Goal: Transaction & Acquisition: Purchase product/service

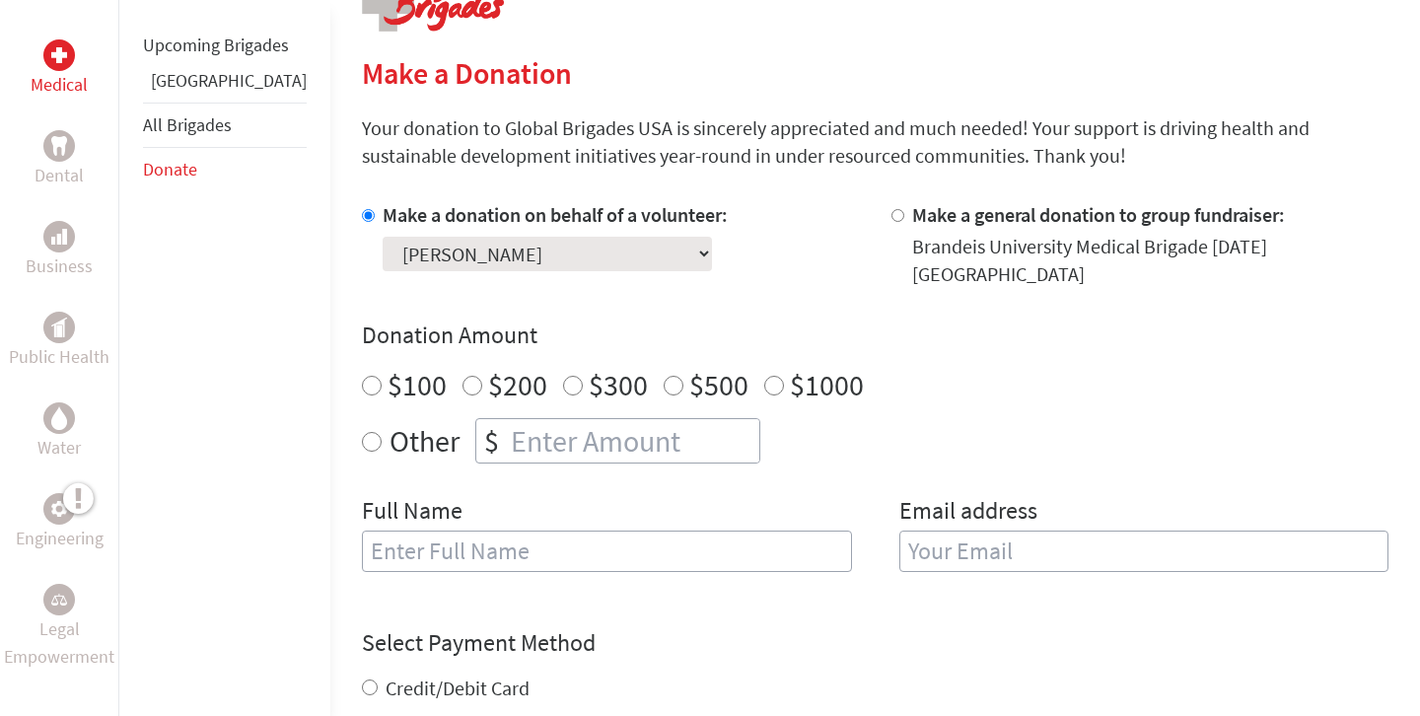
scroll to position [437, 0]
click at [664, 375] on input "$500" at bounding box center [674, 385] width 20 height 20
radio input "true"
click at [513, 547] on input "text" at bounding box center [607, 550] width 490 height 41
type input "[PERSON_NAME]"
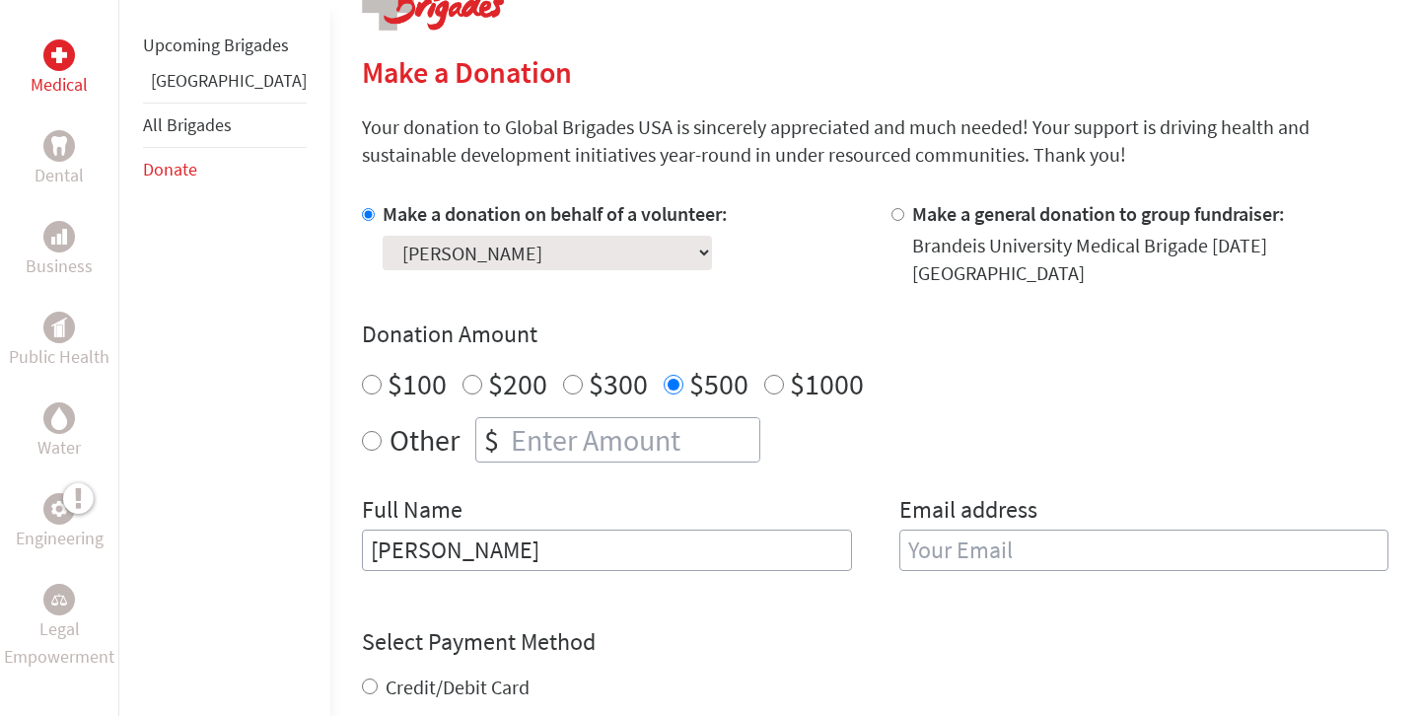
click at [1014, 538] on input "email" at bounding box center [1145, 550] width 490 height 41
type input "[PERSON_NAME][EMAIL_ADDRESS][DOMAIN_NAME]"
click at [928, 434] on div "Other $" at bounding box center [875, 439] width 1027 height 45
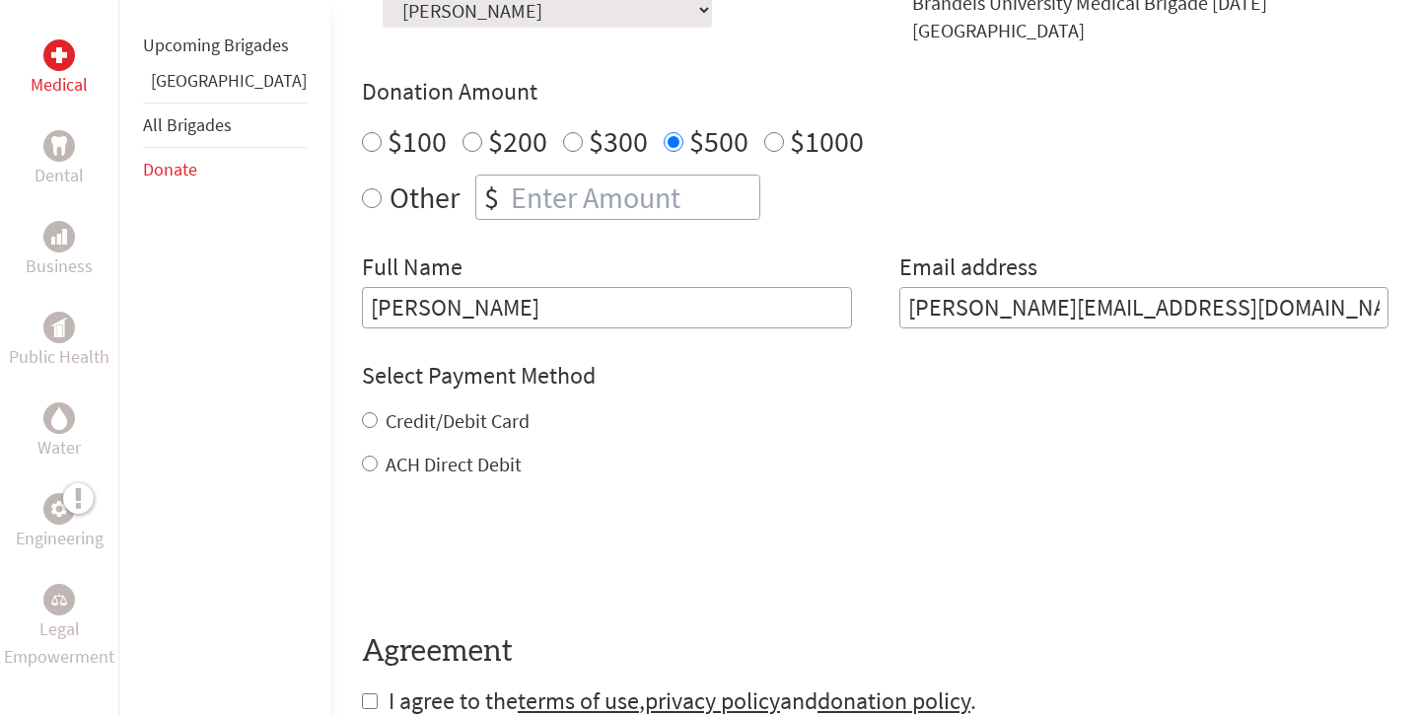
scroll to position [706, 0]
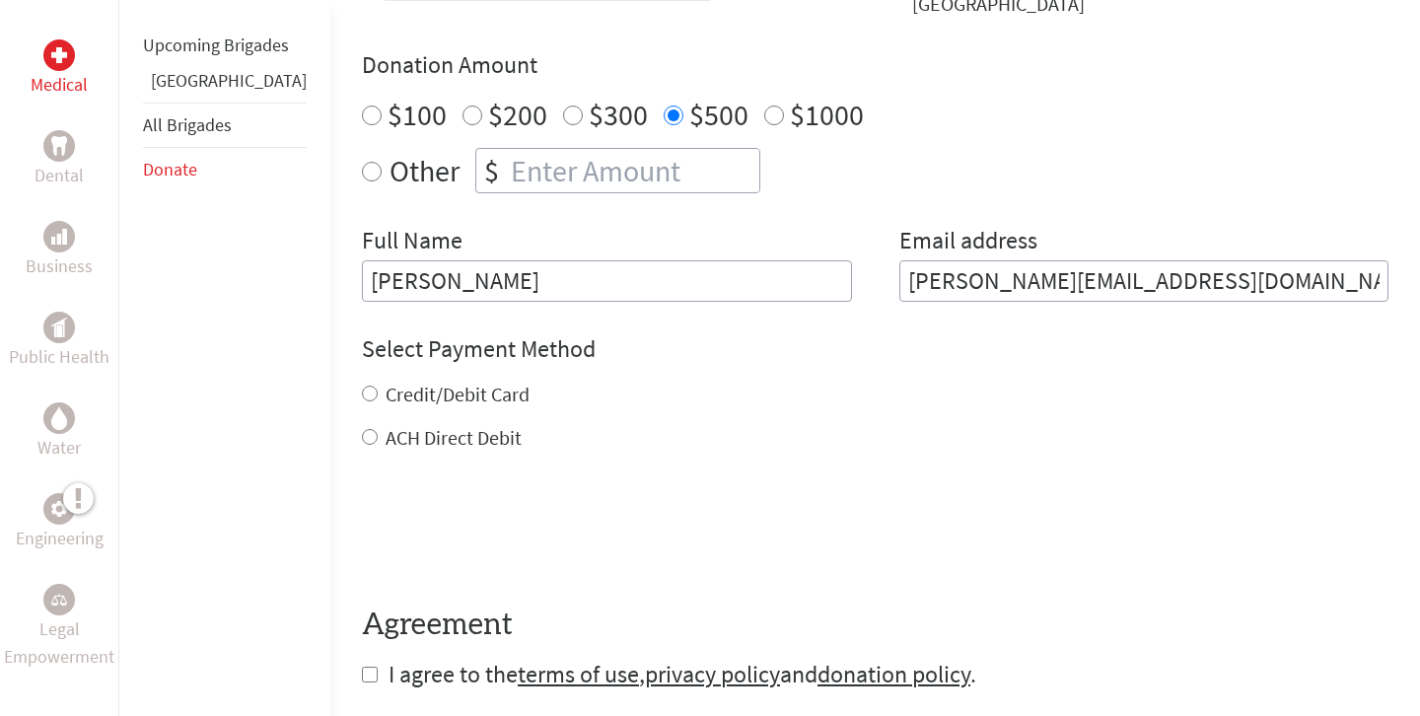
click at [362, 386] on input "Credit/Debit Card" at bounding box center [370, 394] width 16 height 16
radio input "true"
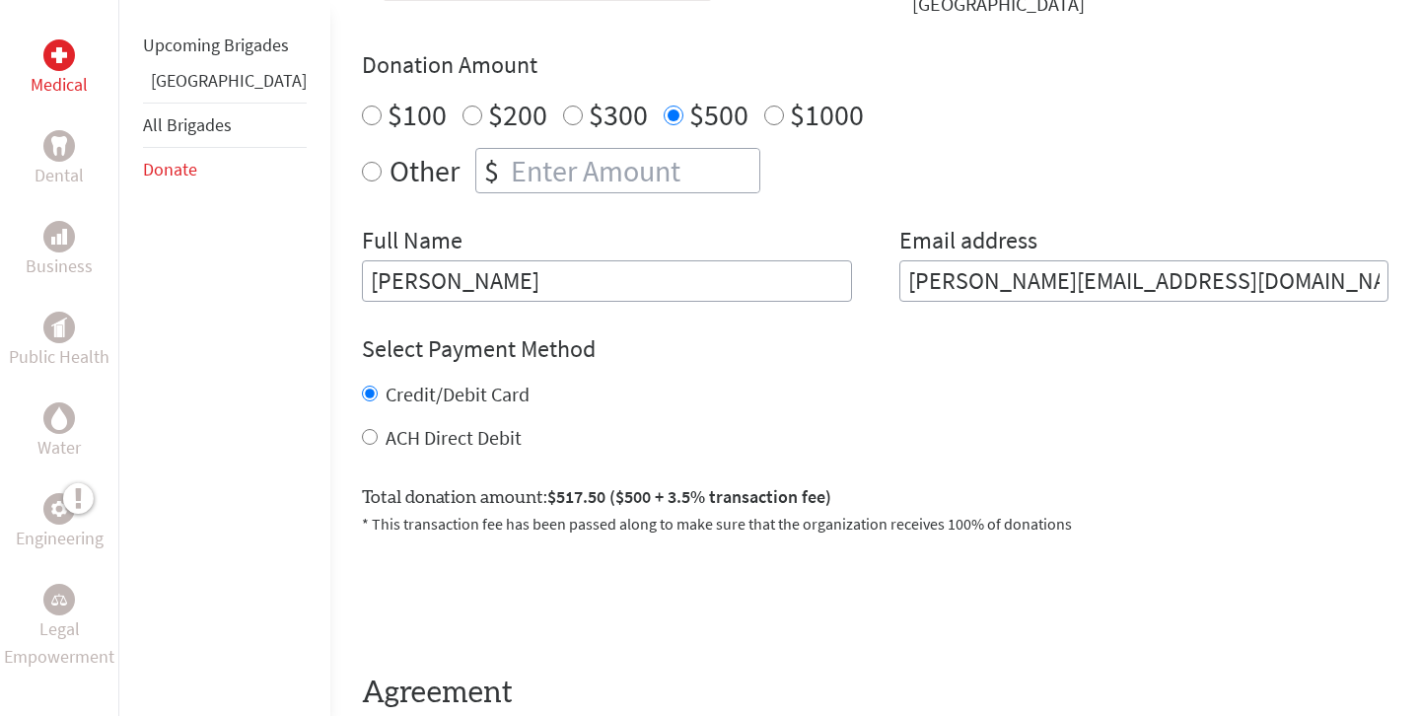
click at [362, 429] on input "ACH Direct Debit" at bounding box center [370, 437] width 16 height 16
radio input "true"
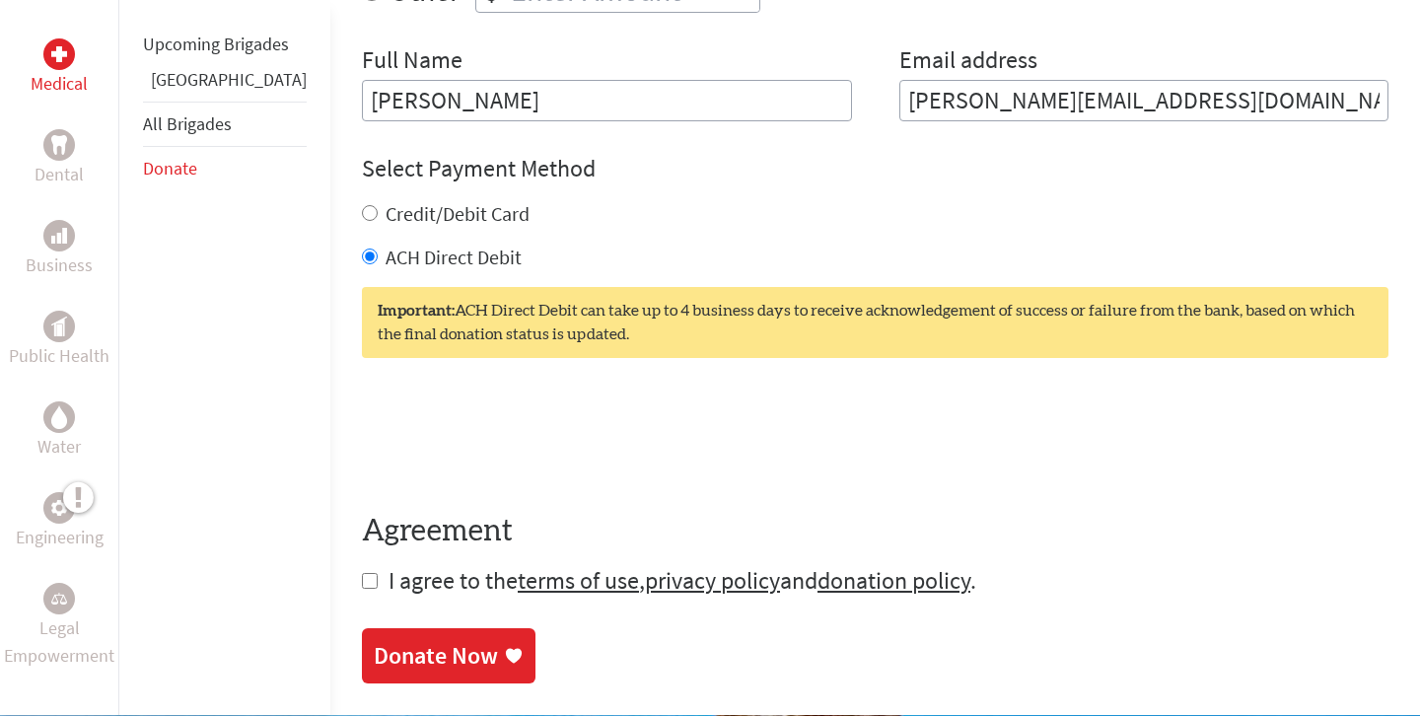
scroll to position [890, 0]
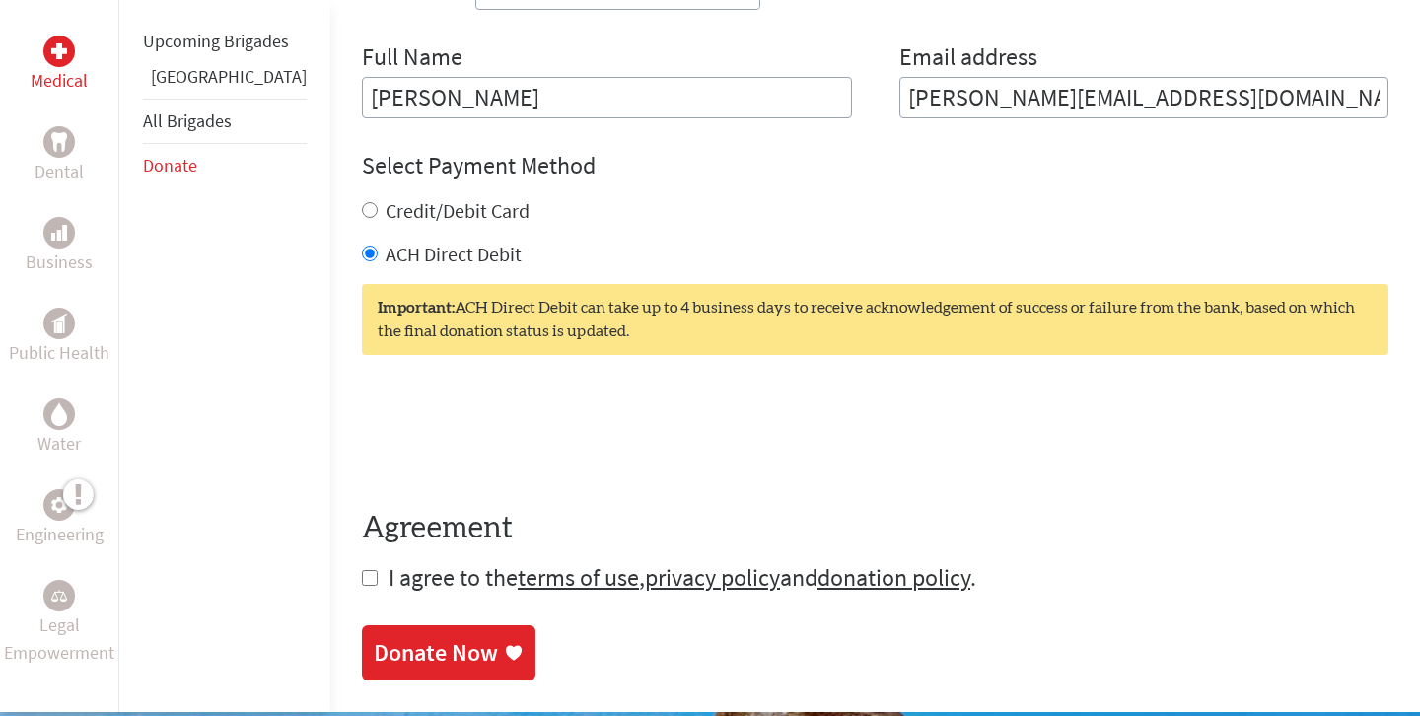
click at [362, 570] on input "checkbox" at bounding box center [370, 578] width 16 height 16
checkbox input "true"
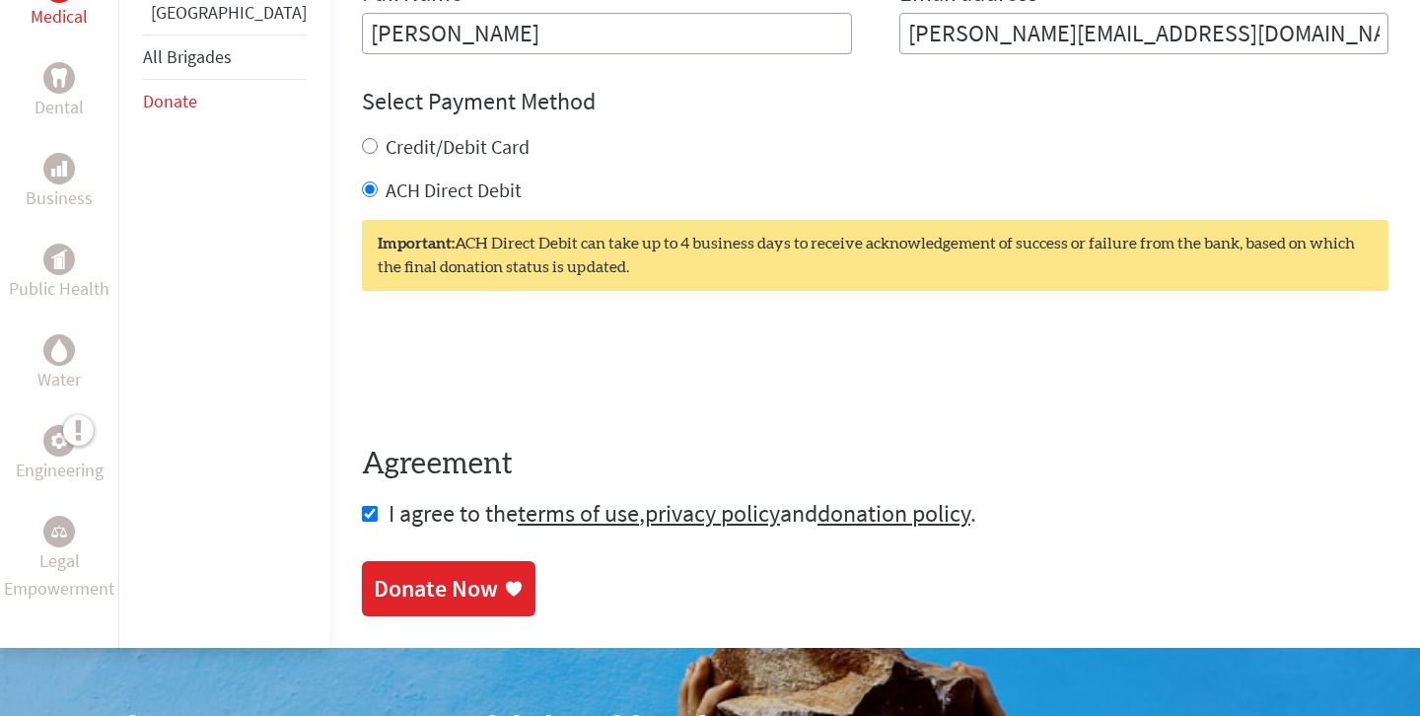
scroll to position [977, 0]
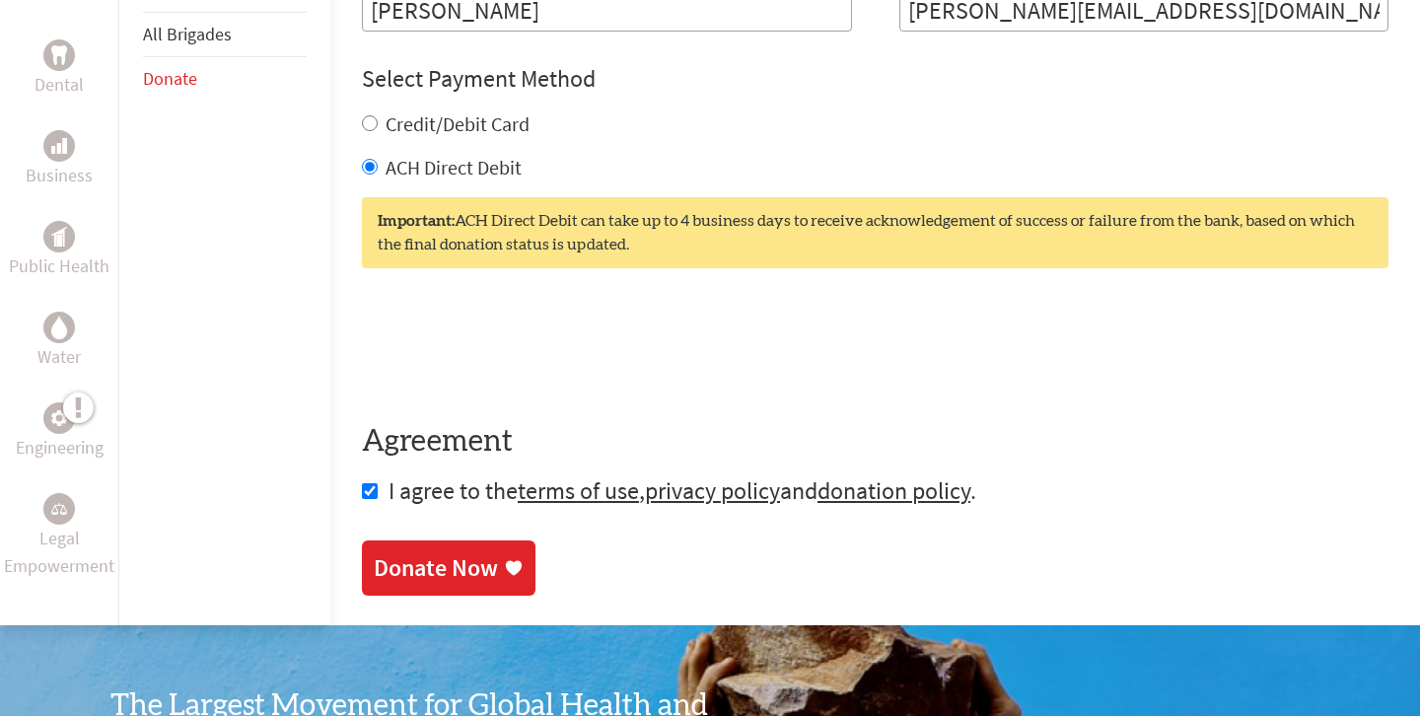
click at [399, 552] on div "Donate Now" at bounding box center [436, 568] width 124 height 32
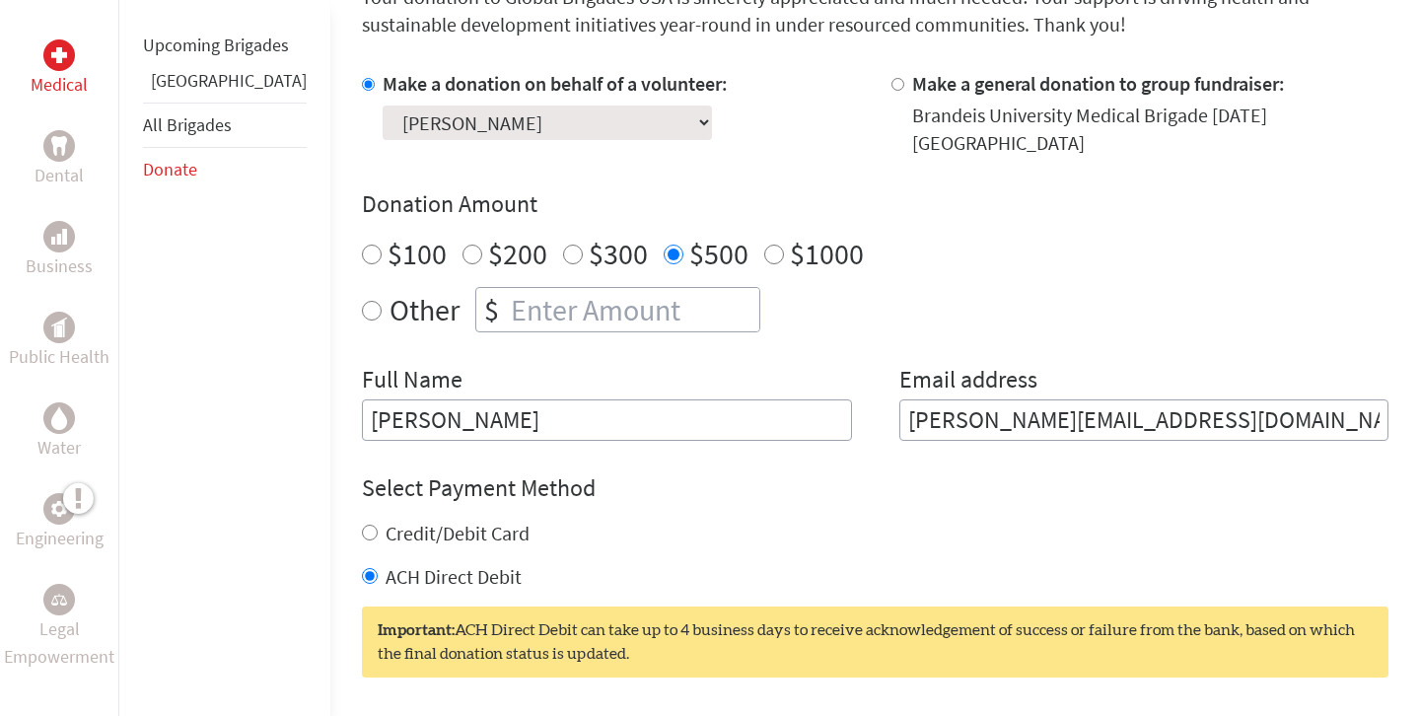
scroll to position [579, 0]
